Goal: Task Accomplishment & Management: Complete application form

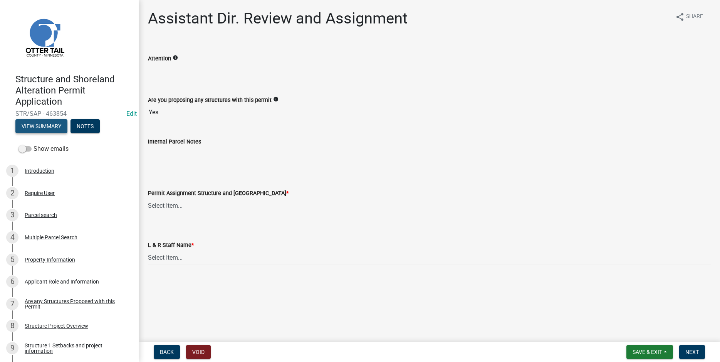
click at [38, 125] on button "View Summary" at bounding box center [41, 126] width 52 height 14
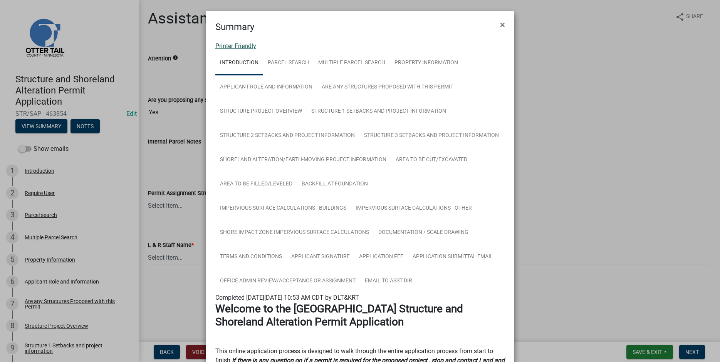
click at [223, 45] on link "Printer Friendly" at bounding box center [235, 45] width 41 height 7
click at [502, 25] on span "×" at bounding box center [502, 24] width 5 height 11
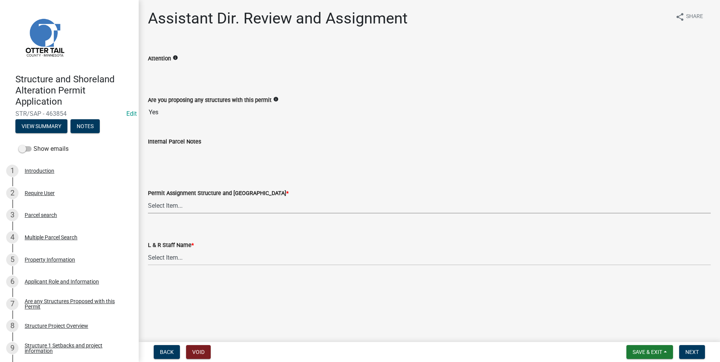
click at [148, 198] on select "Select Item... Alexis Newark (anewark@ottertailcounty.gov) Amy Busko (abusko@ot…" at bounding box center [429, 206] width 563 height 16
click option "Andrea Perales (aperales@ottertailcounty.gov)" at bounding box center [0, 0] width 0 height 0
select select "fc504d62-a492-4196-a78d-ce00230c60b4"
click at [148, 250] on select "Select Item... Alexis Newark Amy Busko Andrea Perales Brittany Tollefson Christ…" at bounding box center [429, 258] width 563 height 16
click option "Andrea Perales" at bounding box center [0, 0] width 0 height 0
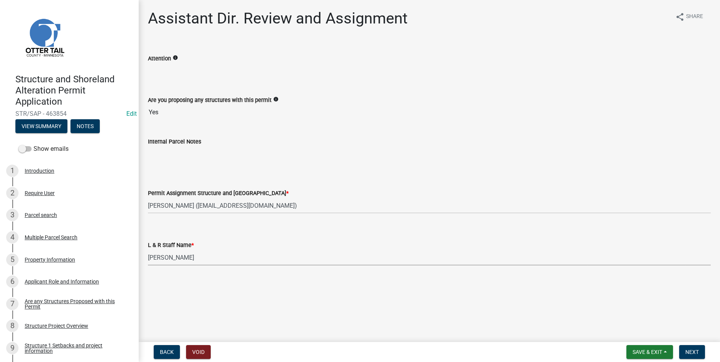
select select "4ffc802c-a91c-4807-8d38-a10afb9862f8"
click at [692, 351] on span "Next" at bounding box center [691, 352] width 13 height 6
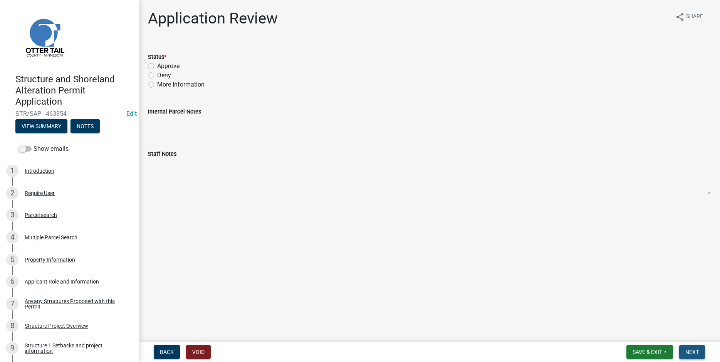
click at [692, 349] on button "Next" at bounding box center [692, 352] width 26 height 14
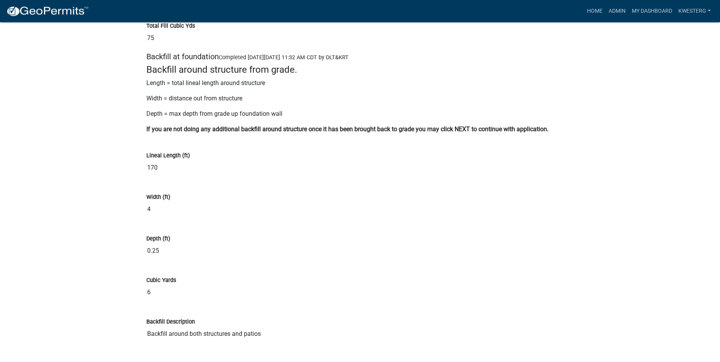
scroll to position [6926, 0]
